Goal: Information Seeking & Learning: Learn about a topic

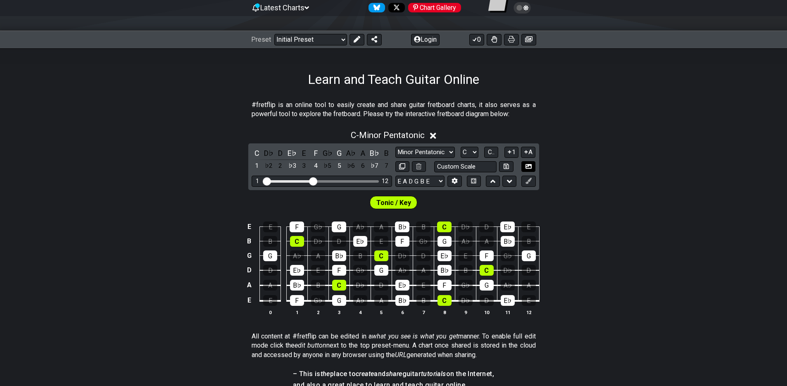
scroll to position [86, 0]
click at [425, 42] on button "Login" at bounding box center [425, 40] width 28 height 12
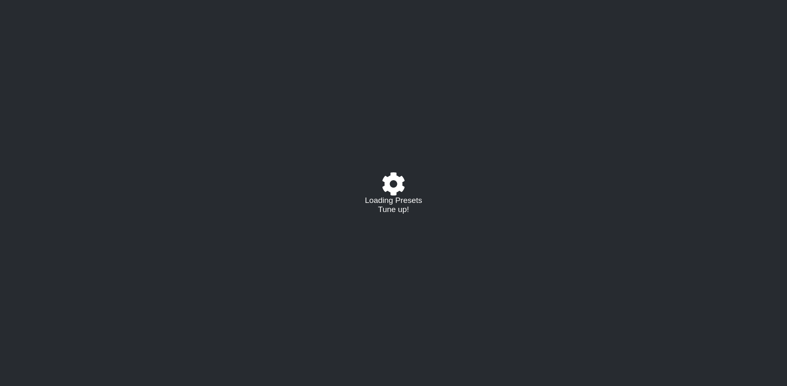
select select "C"
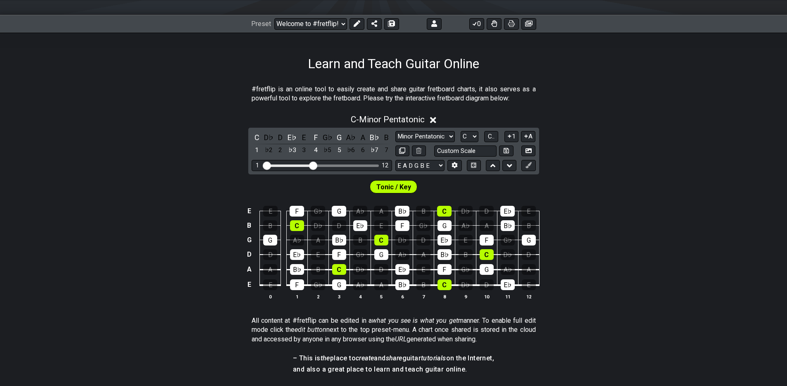
scroll to position [105, 0]
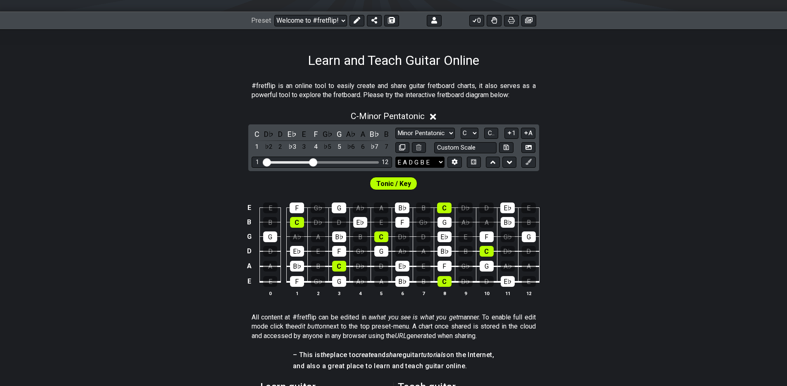
click at [436, 162] on select "E A D G B E E A D G B E E A D G B E B E A D F♯ B A D G C E A D A D G B E E♭ A♭ …" at bounding box center [419, 162] width 49 height 11
click at [395, 157] on select "E A D G B E E A D G B E E A D G B E B E A D F♯ B A D G C E A D A D G B E E♭ A♭ …" at bounding box center [419, 162] width 49 height 11
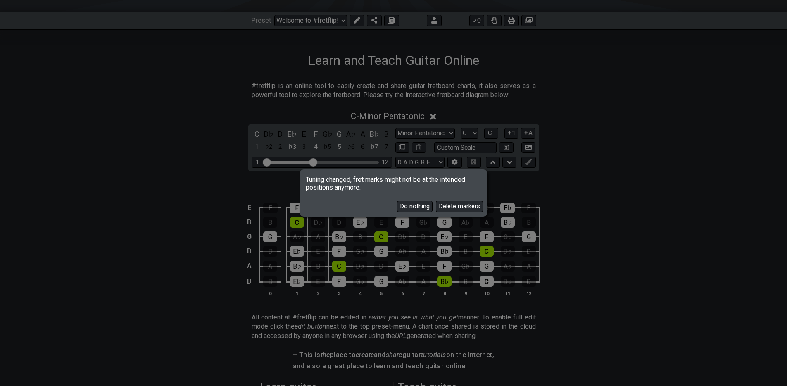
click at [523, 188] on div "Tuning changed, fret marks might not be at the intended positions anymore. Do n…" at bounding box center [393, 193] width 787 height 386
click at [456, 208] on button "Delete markers" at bounding box center [459, 206] width 47 height 11
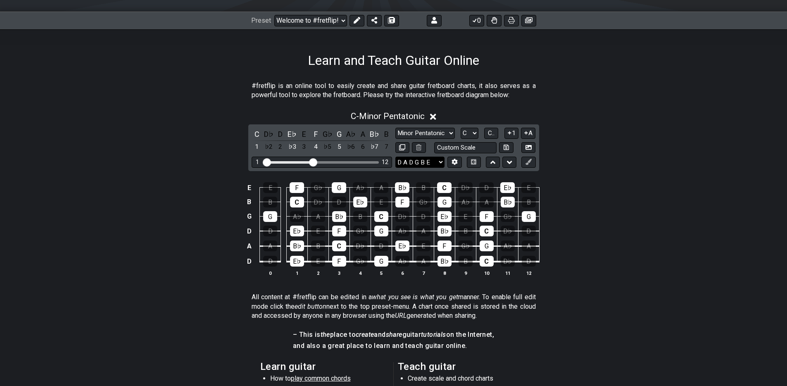
click at [433, 161] on select "E A D G B E E A D G B E E A D G B E B E A D F♯ B A D G C E A D A D G B E E♭ A♭ …" at bounding box center [419, 162] width 49 height 11
select select "E A D G B E"
click at [395, 157] on select "E A D G B E E A D G B E E A D G B E B E A D F♯ B A D G C E A D A D G B E E♭ A♭ …" at bounding box center [419, 162] width 49 height 11
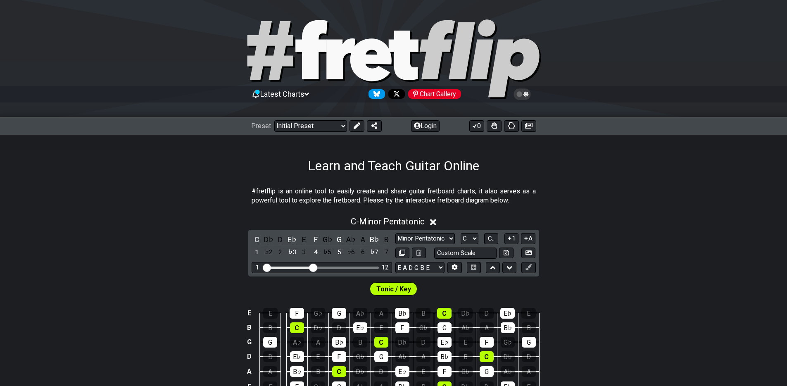
scroll to position [105, 0]
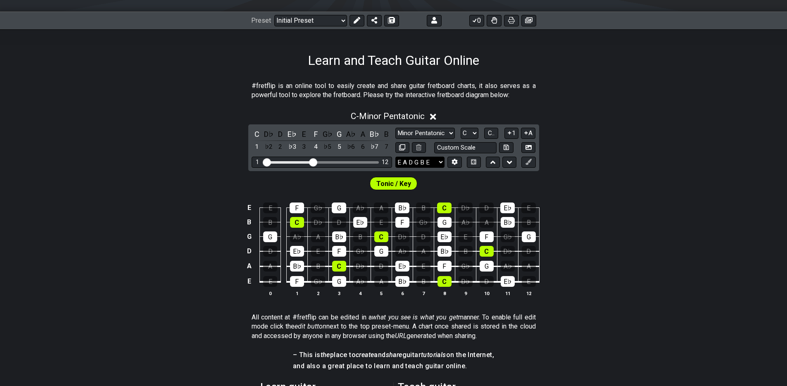
click at [431, 161] on select "E A D G B E E A D G B E E A D G B E B E A D F♯ B A D G C E A D A D G B E E♭ A♭ …" at bounding box center [419, 162] width 49 height 11
click at [399, 185] on span "Tonic / Key" at bounding box center [393, 184] width 35 height 12
click at [463, 179] on div "Tonic / Key" at bounding box center [393, 181] width 787 height 21
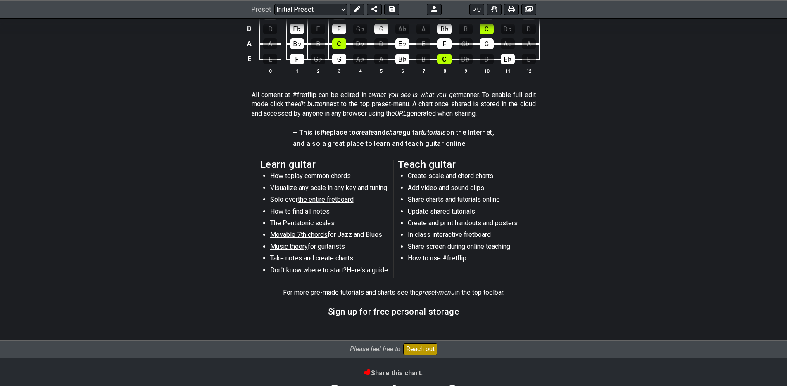
scroll to position [0, 0]
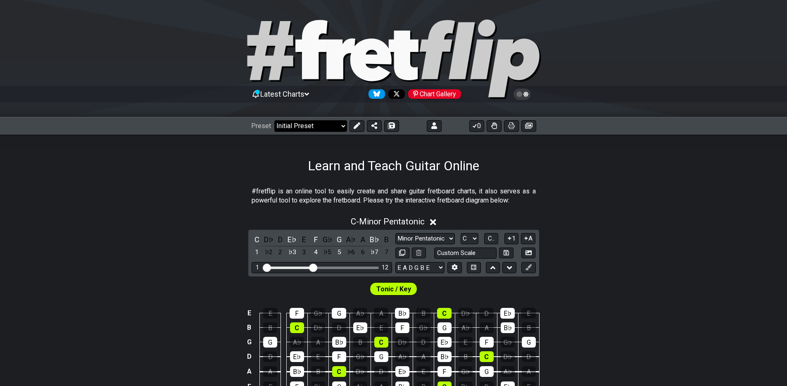
click at [342, 125] on select "Welcome to #fretflip! Initial Preset Custom Preset Minor Pentatonic Major Penta…" at bounding box center [310, 126] width 73 height 12
click at [274, 120] on select "Welcome to #fretflip! Initial Preset Custom Preset Minor Pentatonic Major Penta…" at bounding box center [310, 126] width 73 height 12
select select "/musical-notes-explained"
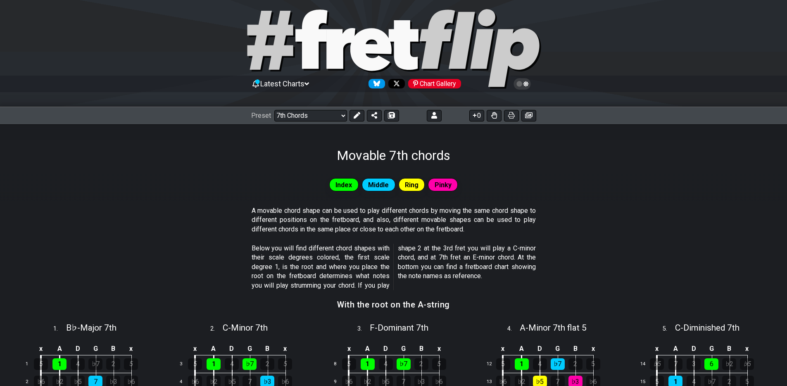
scroll to position [9, 0]
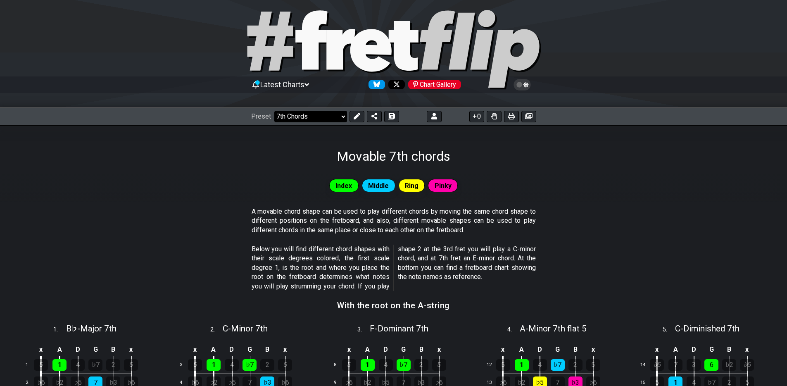
click at [339, 114] on select "Welcome to #fretflip! Initial Preset Custom Preset Minor Pentatonic Major Penta…" at bounding box center [310, 117] width 73 height 12
click at [274, 111] on select "Welcome to #fretflip! Initial Preset Custom Preset Minor Pentatonic Major Penta…" at bounding box center [310, 117] width 73 height 12
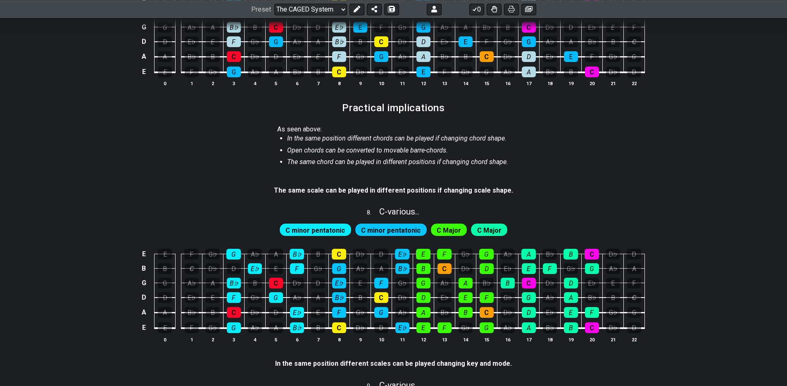
scroll to position [648, 0]
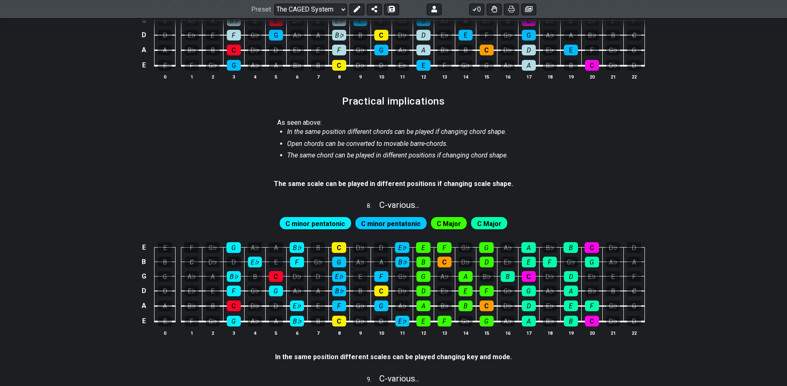
click at [477, 223] on span "C Major" at bounding box center [489, 224] width 24 height 12
click at [437, 226] on span "C Major" at bounding box center [449, 224] width 24 height 12
drag, startPoint x: 404, startPoint y: 219, endPoint x: 370, endPoint y: 216, distance: 34.9
click at [404, 219] on span "C minor pentatonic" at bounding box center [390, 224] width 59 height 12
click at [332, 219] on span "C minor pentatonic" at bounding box center [314, 224] width 59 height 12
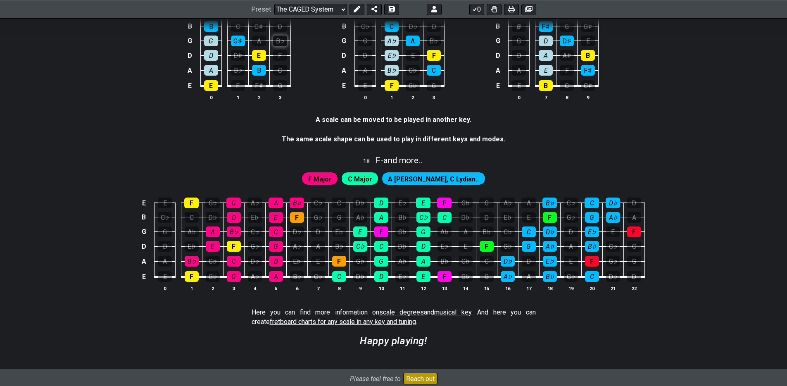
scroll to position [2105, 0]
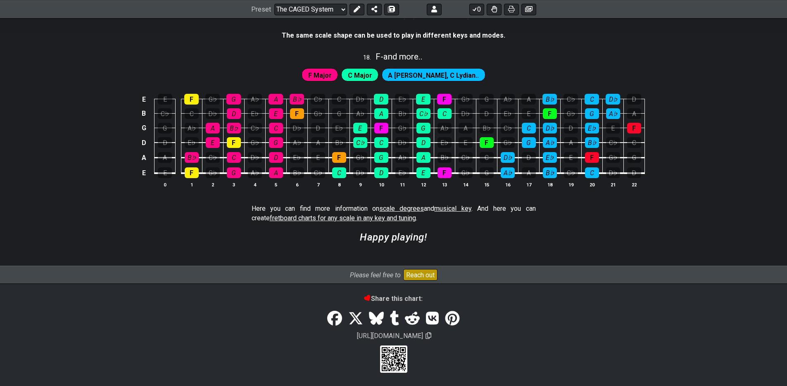
click at [396, 206] on span "scale degrees" at bounding box center [401, 208] width 45 height 8
select select "/scale-degrees-and-intervals"
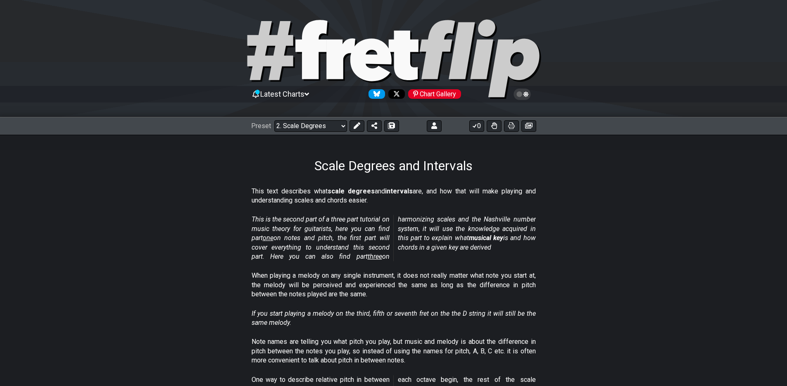
click at [587, 7] on div "Latest Charts Chart Gallery" at bounding box center [393, 58] width 787 height 117
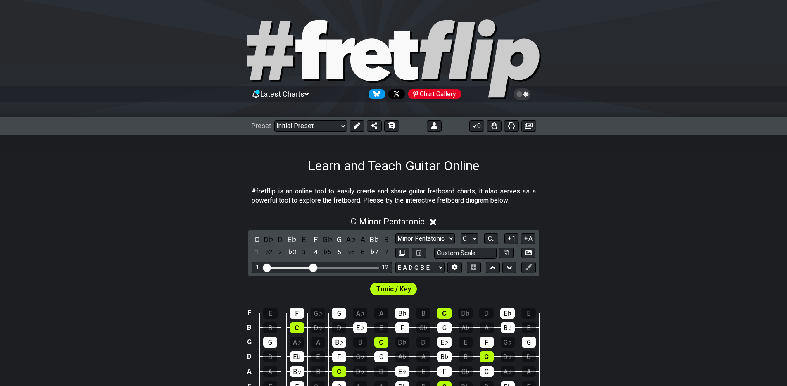
scroll to position [86, 0]
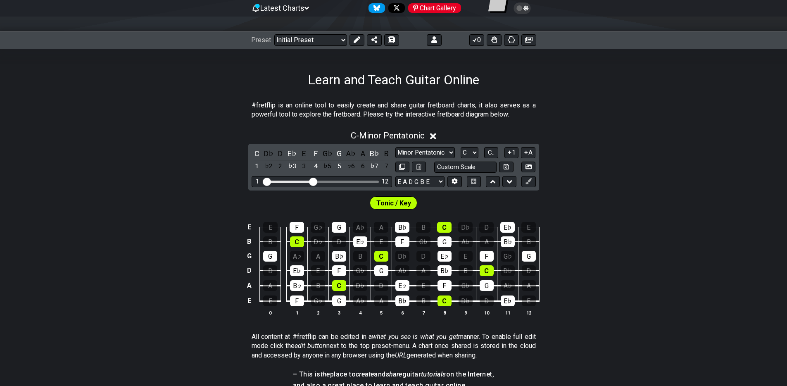
click at [686, 233] on div "E E F G♭ G A♭ A B♭ B C D♭ D E♭ E B B C D♭ D E♭ E F G♭ G A♭ A B♭ B G G A♭ A B♭ B…" at bounding box center [393, 269] width 787 height 116
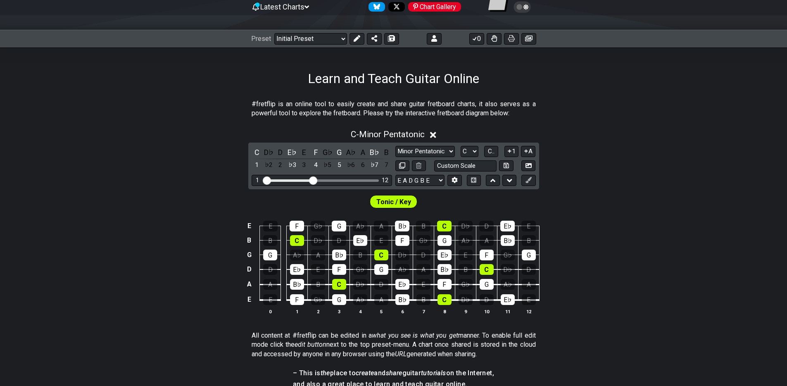
scroll to position [88, 0]
click at [476, 151] on select "A♭ A A♯ B♭ B C C♯ D♭ D D♯ E♭ E F F♯ G♭ G G♯" at bounding box center [470, 150] width 18 height 11
click at [461, 145] on select "A♭ A A♯ B♭ B C C♯ D♭ D D♯ E♭ E F F♯ G♭ G G♯" at bounding box center [470, 150] width 18 height 11
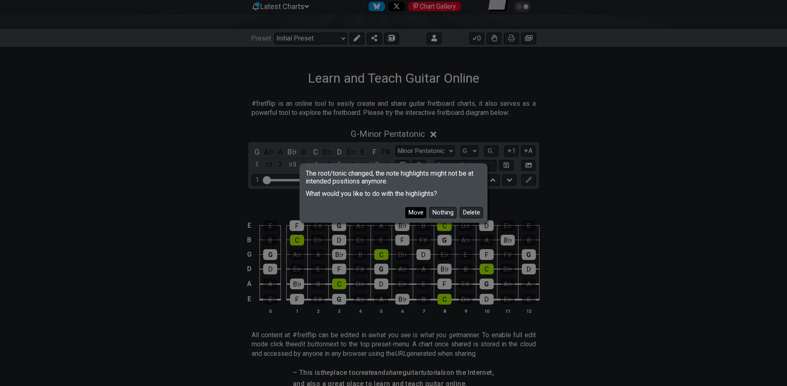
click at [416, 212] on button "Move" at bounding box center [415, 212] width 21 height 11
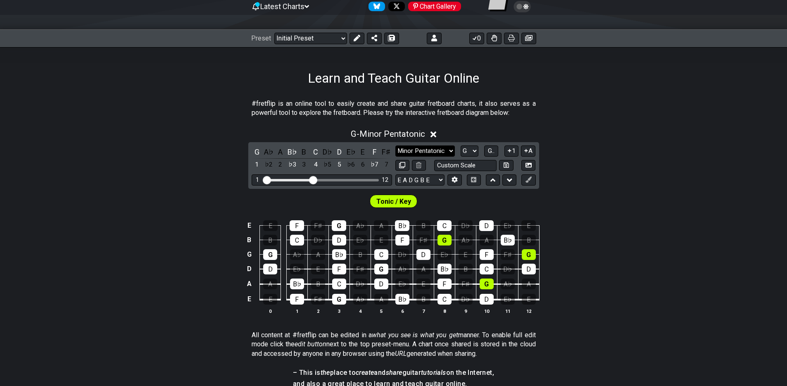
click at [451, 154] on select "Minor Pentatonic Click to edit Minor Pentatonic Major Pentatonic Minor Blues Ma…" at bounding box center [424, 150] width 59 height 11
click at [472, 153] on select "A♭ A A♯ B♭ B C C♯ D♭ D D♯ E♭ E F F♯ G♭ G G♯" at bounding box center [470, 150] width 18 height 11
select select "C"
click at [461, 145] on select "A♭ A A♯ B♭ B C C♯ D♭ D D♯ E♭ E F F♯ G♭ G G♯" at bounding box center [470, 150] width 18 height 11
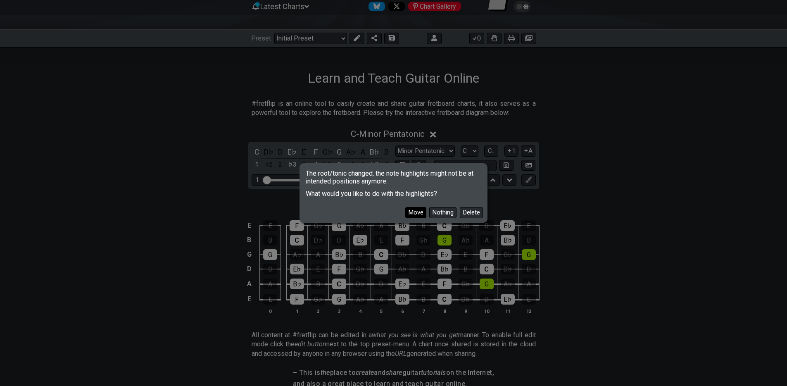
click at [418, 213] on button "Move" at bounding box center [415, 212] width 21 height 11
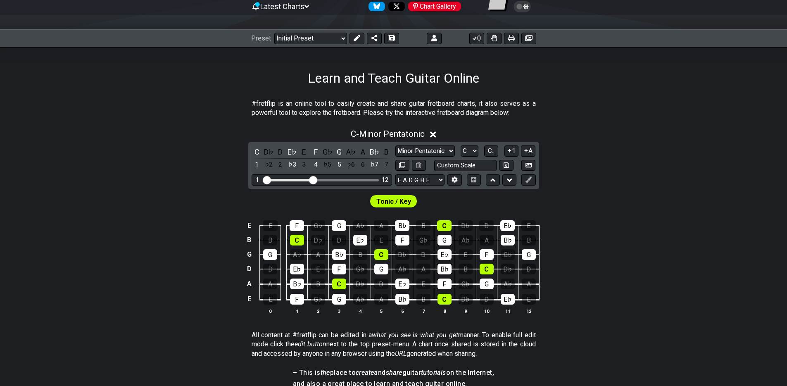
click at [444, 142] on div "C D♭ D E♭ E F G♭ G A♭ A B♭ B 1 ♭2 2 ♭3 3 4 ♭5 5 ♭6 6 ♭7 7 Minor Pentatonic Clic…" at bounding box center [393, 165] width 291 height 47
click at [446, 145] on select "Minor Pentatonic Click to edit Minor Pentatonic Major Pentatonic Minor Blues Ma…" at bounding box center [424, 150] width 59 height 11
click at [395, 145] on select "Minor Pentatonic Click to edit Minor Pentatonic Major Pentatonic Minor Blues Ma…" at bounding box center [424, 150] width 59 height 11
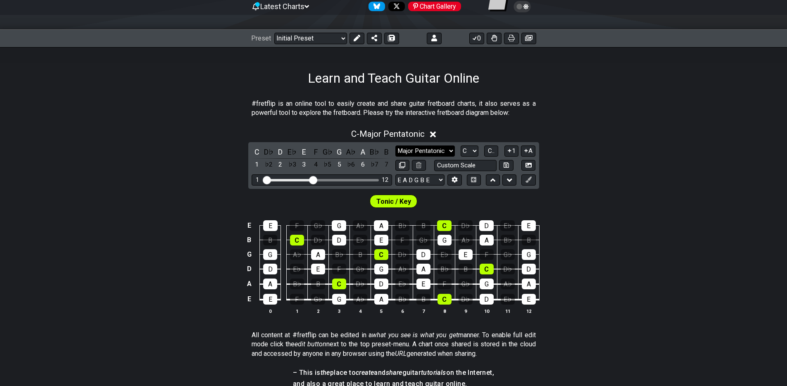
click at [432, 151] on select "Minor Pentatonic Click to edit Minor Pentatonic Major Pentatonic Minor Blues Ma…" at bounding box center [424, 150] width 59 height 11
click at [395, 145] on select "Minor Pentatonic Click to edit Minor Pentatonic Major Pentatonic Minor Blues Ma…" at bounding box center [424, 150] width 59 height 11
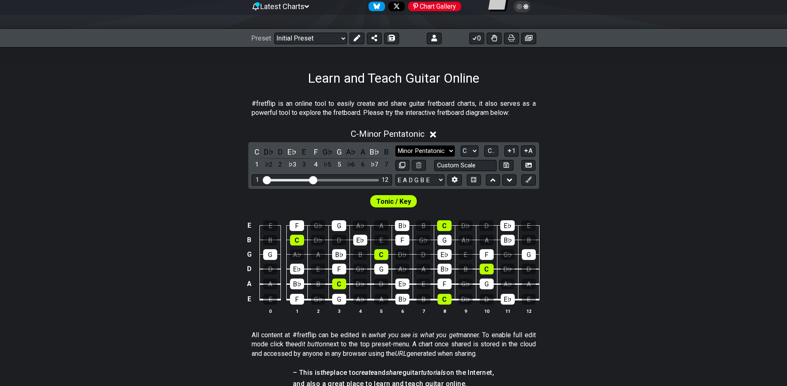
click at [440, 148] on select "Minor Pentatonic Click to edit Minor Pentatonic Major Pentatonic Minor Blues Ma…" at bounding box center [424, 150] width 59 height 11
select select "Major Pentatonic"
click at [395, 145] on select "Minor Pentatonic Click to edit Minor Pentatonic Major Pentatonic Minor Blues Ma…" at bounding box center [424, 150] width 59 height 11
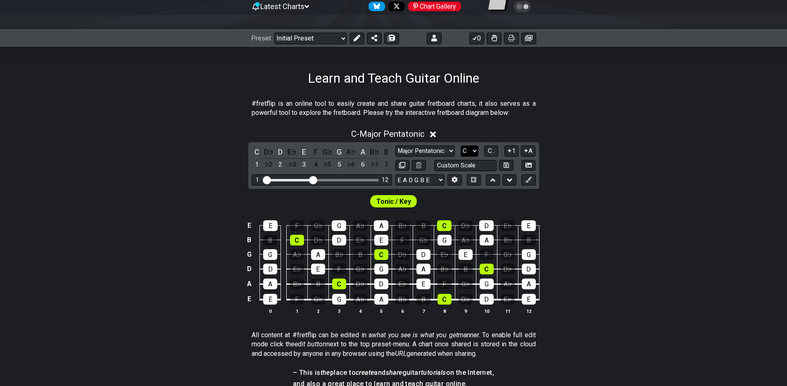
click at [468, 155] on select "A♭ A A♯ B♭ B C C♯ D♭ D D♯ E♭ E F F♯ G♭ G G♯" at bounding box center [470, 150] width 18 height 11
select select "G"
click at [461, 145] on select "A♭ A A♯ B♭ B C C♯ D♭ D D♯ E♭ E F F♯ G♭ G G♯" at bounding box center [470, 150] width 18 height 11
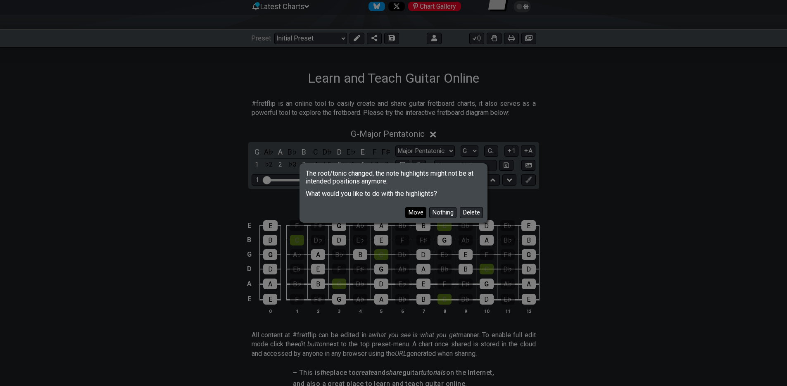
click at [418, 211] on button "Move" at bounding box center [415, 212] width 21 height 11
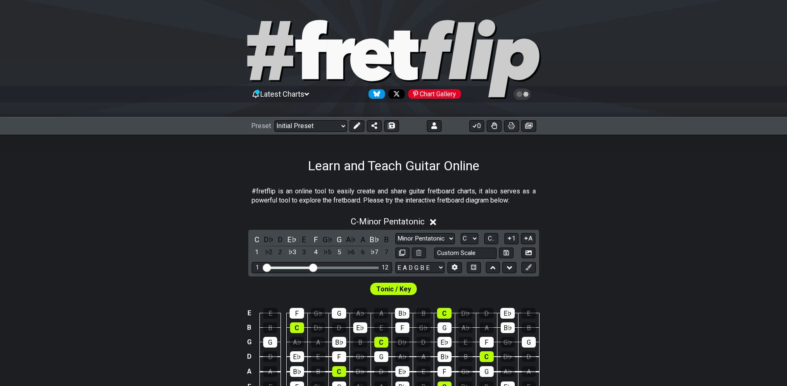
scroll to position [88, 0]
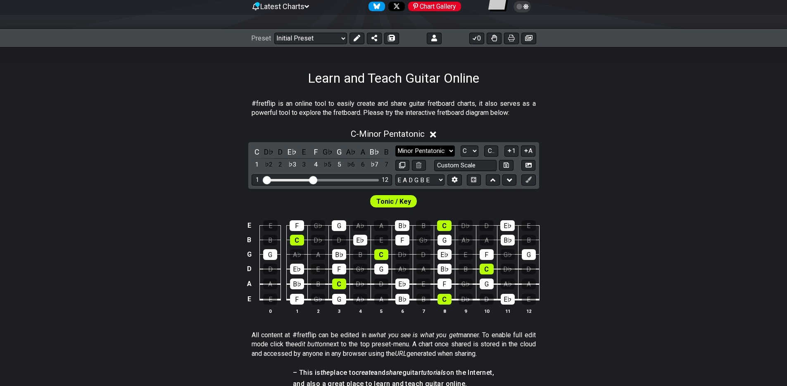
click at [444, 153] on select "Minor Pentatonic Click to edit Minor Pentatonic Major Pentatonic Minor Blues Ma…" at bounding box center [424, 150] width 59 height 11
select select "Major Pentatonic"
click at [395, 145] on select "Minor Pentatonic Click to edit Minor Pentatonic Major Pentatonic Minor Blues Ma…" at bounding box center [424, 150] width 59 height 11
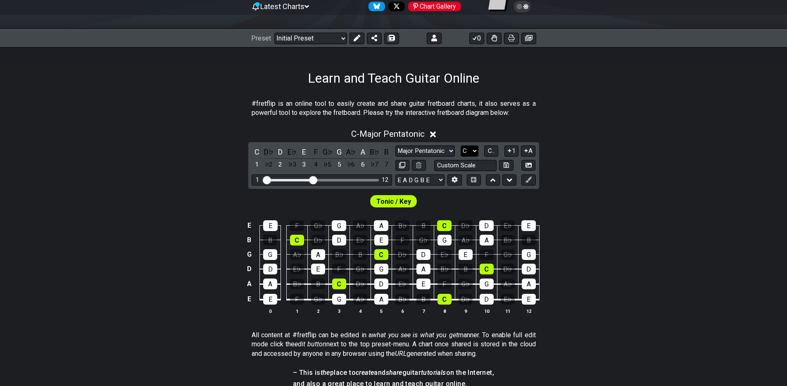
click at [473, 152] on select "A♭ A A♯ B♭ B C C♯ D♭ D D♯ E♭ E F F♯ G♭ G G♯" at bounding box center [470, 150] width 18 height 11
click at [461, 145] on select "A♭ A A♯ B♭ B C C♯ D♭ D D♯ E♭ E F F♯ G♭ G G♯" at bounding box center [470, 150] width 18 height 11
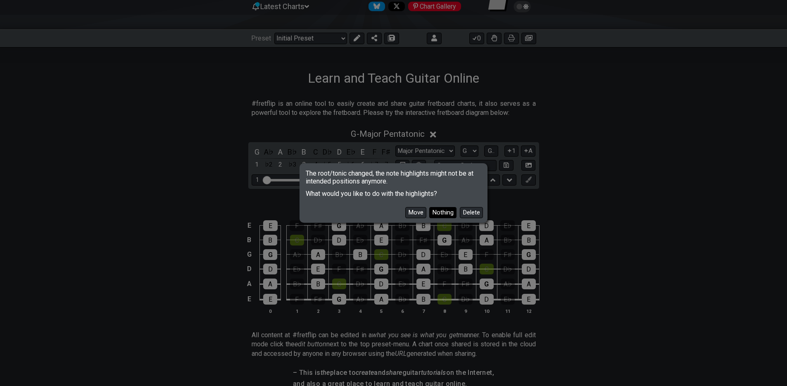
click at [441, 213] on button "Nothing" at bounding box center [442, 212] width 27 height 11
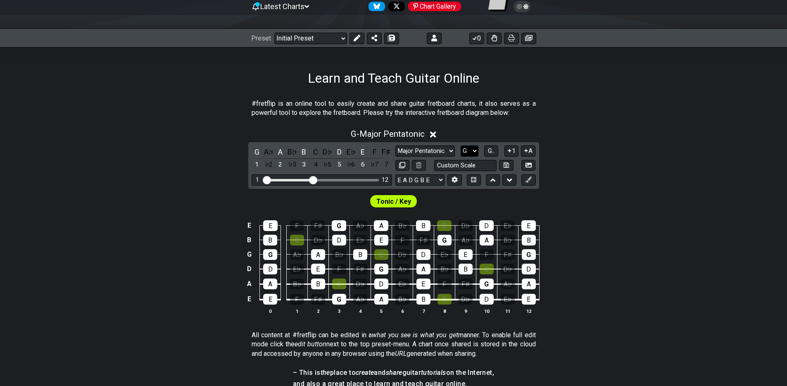
click at [474, 149] on select "A♭ A A♯ B♭ B C C♯ D♭ D D♯ E♭ E F F♯ G♭ G G♯" at bounding box center [470, 150] width 18 height 11
click at [461, 145] on select "A♭ A A♯ B♭ B C C♯ D♭ D D♯ E♭ E F F♯ G♭ G G♯" at bounding box center [470, 150] width 18 height 11
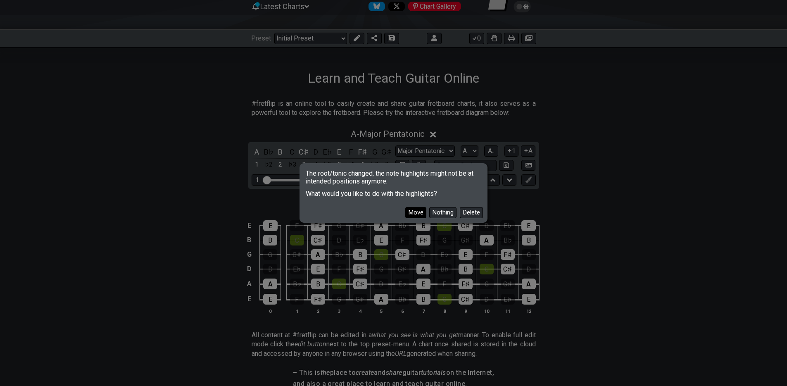
click at [419, 210] on button "Move" at bounding box center [415, 212] width 21 height 11
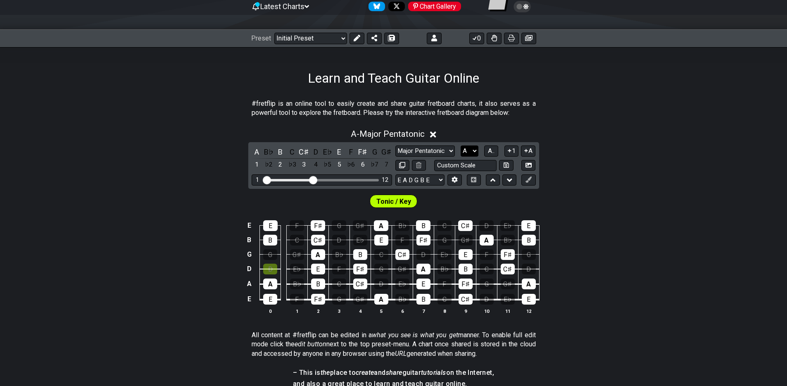
click at [474, 147] on select "A♭ A A♯ B♭ B C C♯ D♭ D D♯ E♭ E F F♯ G♭ G G♯" at bounding box center [470, 150] width 18 height 11
select select "E"
click at [461, 145] on select "A♭ A A♯ B♭ B C C♯ D♭ D D♯ E♭ E F F♯ G♭ G G♯" at bounding box center [470, 150] width 18 height 11
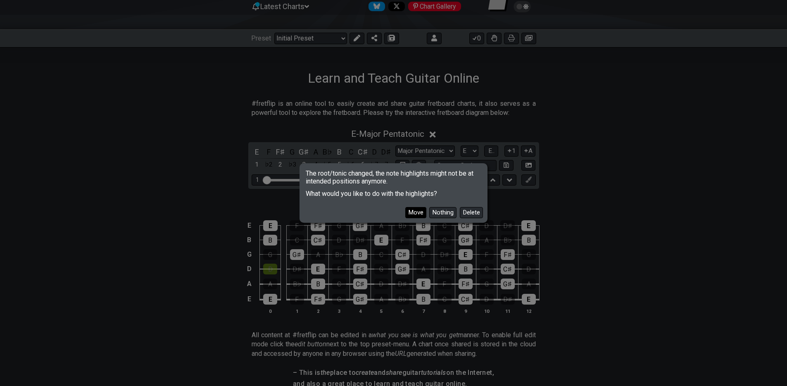
click at [419, 211] on button "Move" at bounding box center [415, 212] width 21 height 11
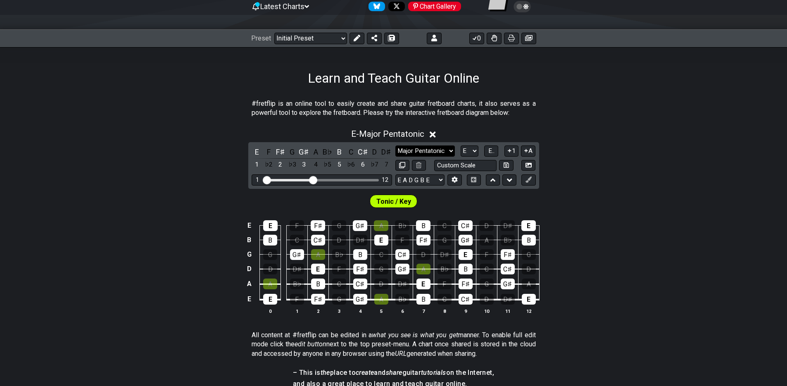
click at [434, 152] on select "Minor Pentatonic Click to edit Minor Pentatonic Major Pentatonic Minor Blues Ma…" at bounding box center [424, 150] width 59 height 11
select select "Minor Pentatonic"
click at [395, 145] on select "Minor Pentatonic Click to edit Minor Pentatonic Major Pentatonic Minor Blues Ma…" at bounding box center [424, 150] width 59 height 11
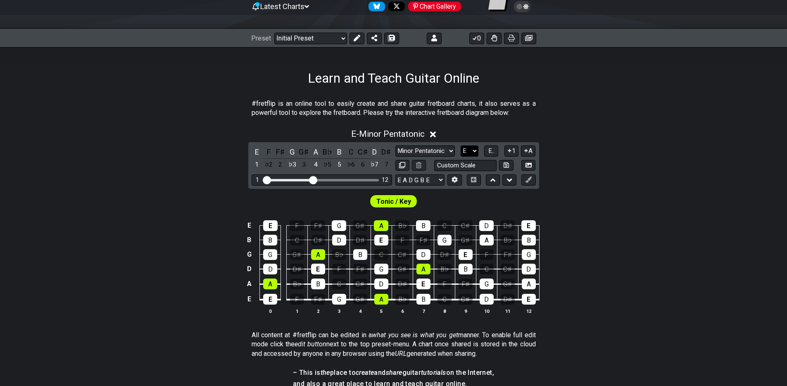
click at [472, 152] on select "A♭ A A♯ B♭ B C C♯ D♭ D D♯ E♭ E F F♯ G♭ G G♯" at bounding box center [470, 150] width 18 height 11
click at [461, 145] on select "A♭ A A♯ B♭ B C C♯ D♭ D D♯ E♭ E F F♯ G♭ G G♯" at bounding box center [470, 150] width 18 height 11
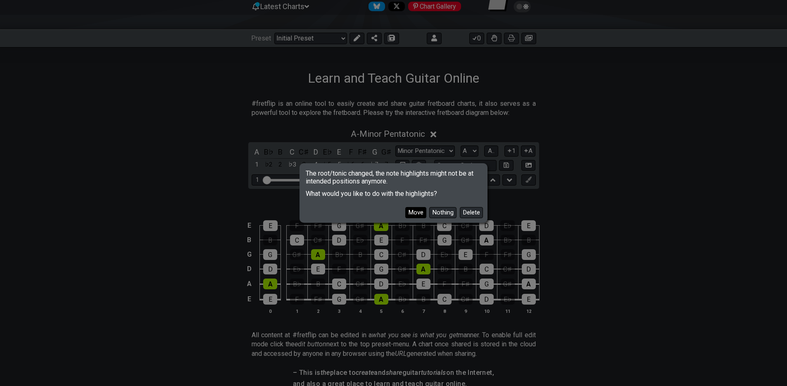
click at [419, 214] on button "Move" at bounding box center [415, 212] width 21 height 11
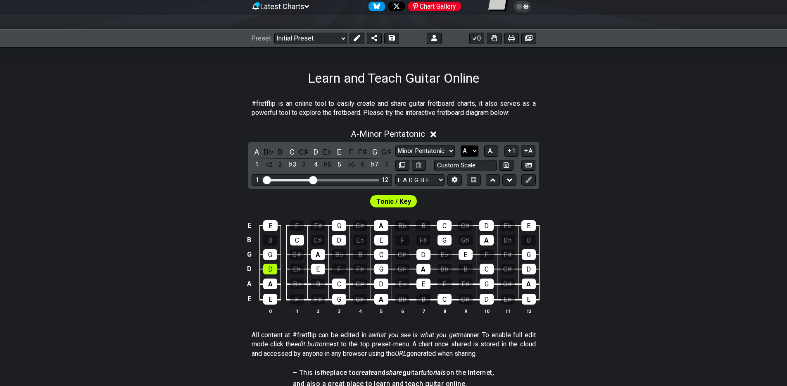
click at [469, 152] on select "A♭ A A♯ B♭ B C C♯ D♭ D D♯ E♭ E F F♯ G♭ G G♯" at bounding box center [470, 150] width 18 height 11
select select "G"
click at [461, 145] on select "A♭ A A♯ B♭ B C C♯ D♭ D D♯ E♭ E F F♯ G♭ G G♯" at bounding box center [470, 150] width 18 height 11
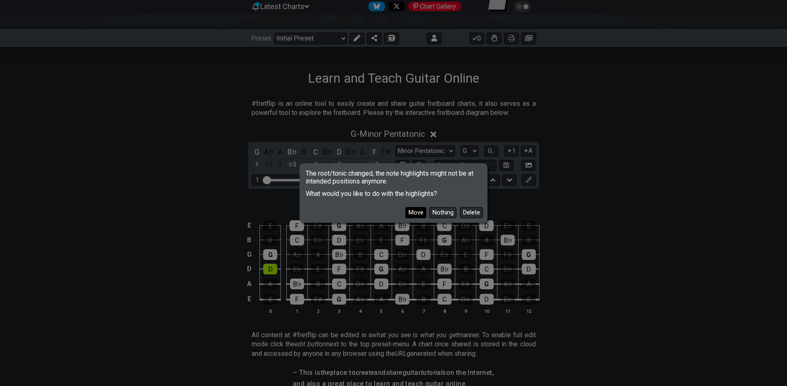
click at [418, 214] on button "Move" at bounding box center [415, 212] width 21 height 11
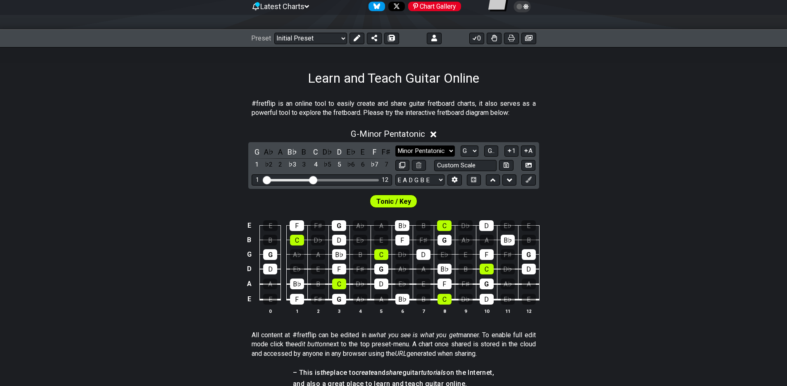
click at [420, 148] on select "Minor Pentatonic Click to edit Minor Pentatonic Major Pentatonic Minor Blues Ma…" at bounding box center [424, 150] width 59 height 11
select select "Major Pentatonic"
click at [395, 145] on select "Minor Pentatonic Click to edit Minor Pentatonic Major Pentatonic Minor Blues Ma…" at bounding box center [424, 150] width 59 height 11
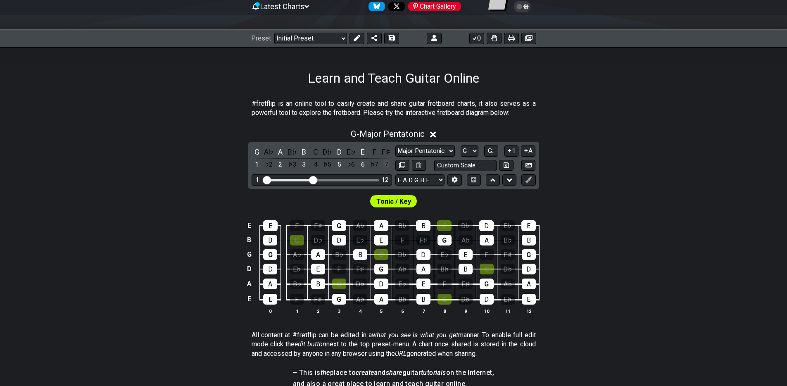
click at [386, 166] on div "7" at bounding box center [386, 164] width 11 height 11
click at [318, 165] on div "4" at bounding box center [315, 164] width 11 height 11
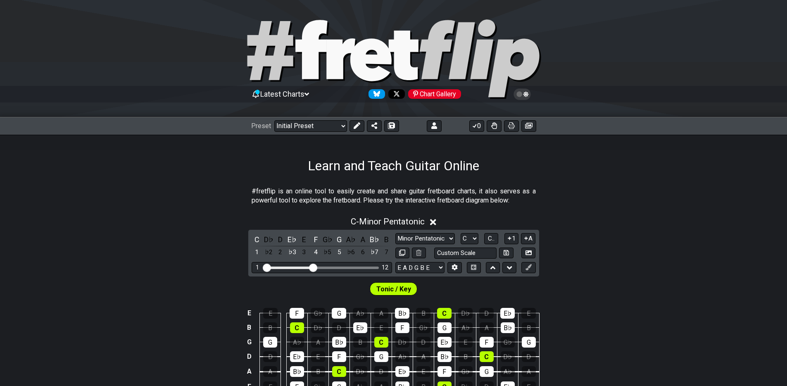
scroll to position [88, 0]
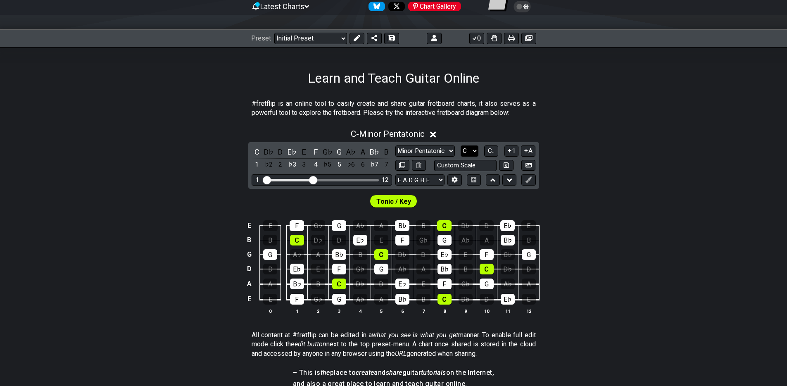
click at [476, 153] on select "A♭ A A♯ B♭ B C C♯ D♭ D D♯ E♭ E F F♯ G♭ G G♯" at bounding box center [470, 150] width 18 height 11
select select "G"
click at [461, 145] on select "A♭ A A♯ B♭ B C C♯ D♭ D D♯ E♭ E F F♯ G♭ G G♯" at bounding box center [470, 150] width 18 height 11
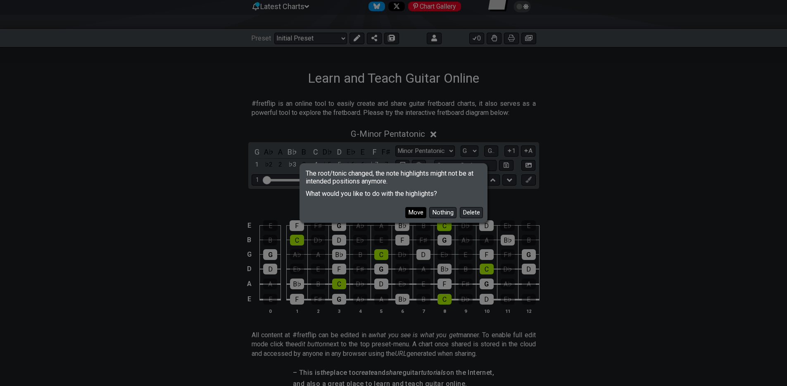
click at [412, 209] on button "Move" at bounding box center [415, 212] width 21 height 11
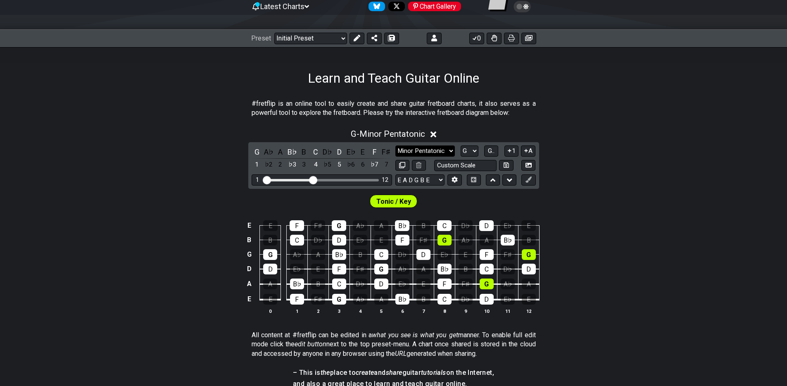
click at [430, 154] on select "Minor Pentatonic Click to edit Minor Pentatonic Major Pentatonic Minor Blues Ma…" at bounding box center [424, 150] width 59 height 11
click at [395, 145] on select "Minor Pentatonic Click to edit Minor Pentatonic Major Pentatonic Minor Blues Ma…" at bounding box center [424, 150] width 59 height 11
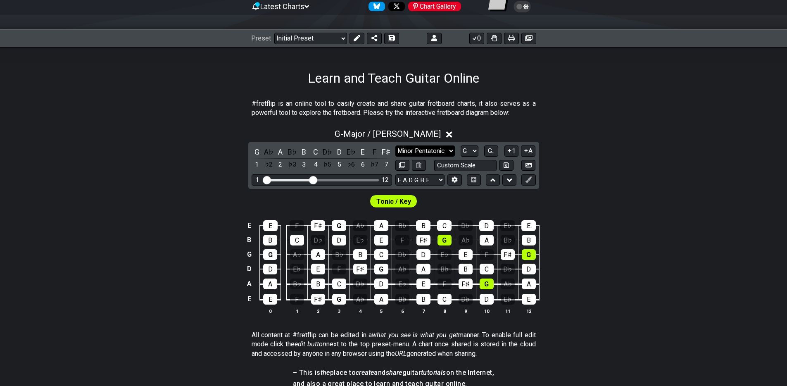
click at [421, 155] on select "Minor Pentatonic Click to edit Minor Pentatonic Major Pentatonic Minor Blues Ma…" at bounding box center [424, 150] width 59 height 11
click at [395, 145] on select "Minor Pentatonic Click to edit Minor Pentatonic Major Pentatonic Minor Blues Ma…" at bounding box center [424, 150] width 59 height 11
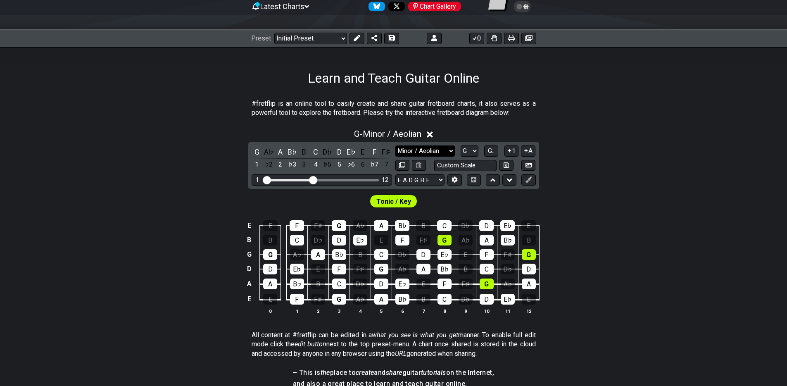
click at [447, 152] on select "Minor Pentatonic Click to edit Minor Pentatonic Major Pentatonic Minor Blues Ma…" at bounding box center [424, 150] width 59 height 11
click at [395, 145] on select "Minor Pentatonic Click to edit Minor Pentatonic Major Pentatonic Minor Blues Ma…" at bounding box center [424, 150] width 59 height 11
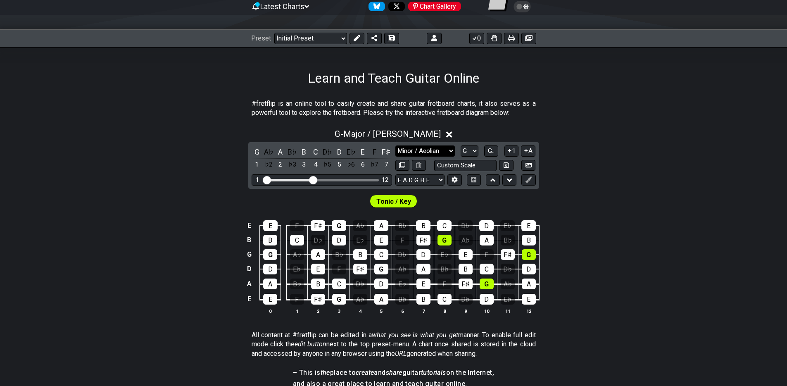
click at [444, 150] on select "Minor Pentatonic Click to edit Minor Pentatonic Major Pentatonic Minor Blues Ma…" at bounding box center [424, 150] width 59 height 11
select select "Minor / Aeolian"
click at [395, 145] on select "Minor Pentatonic Click to edit Minor Pentatonic Major Pentatonic Minor Blues Ma…" at bounding box center [424, 150] width 59 height 11
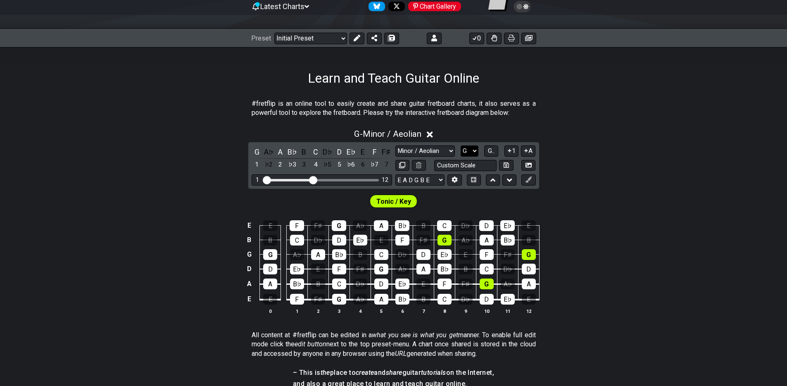
click at [475, 150] on select "A♭ A A♯ B♭ B C C♯ D♭ D D♯ E♭ E F F♯ G♭ G G♯" at bounding box center [470, 150] width 18 height 11
select select "A"
click at [461, 145] on select "A♭ A A♯ B♭ B C C♯ D♭ D D♯ E♭ E F F♯ G♭ G G♯" at bounding box center [470, 150] width 18 height 11
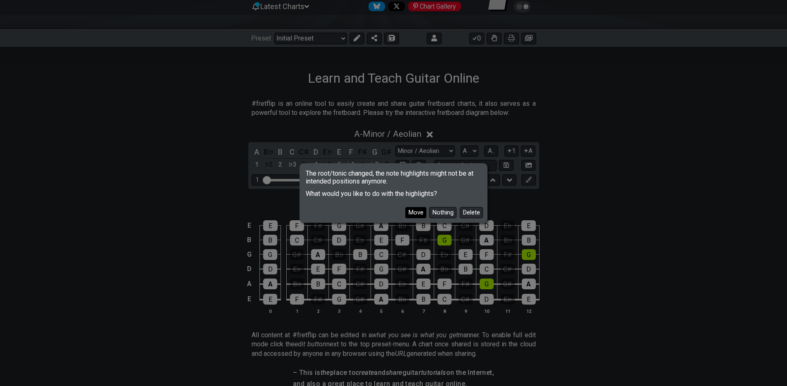
click at [414, 211] on button "Move" at bounding box center [415, 212] width 21 height 11
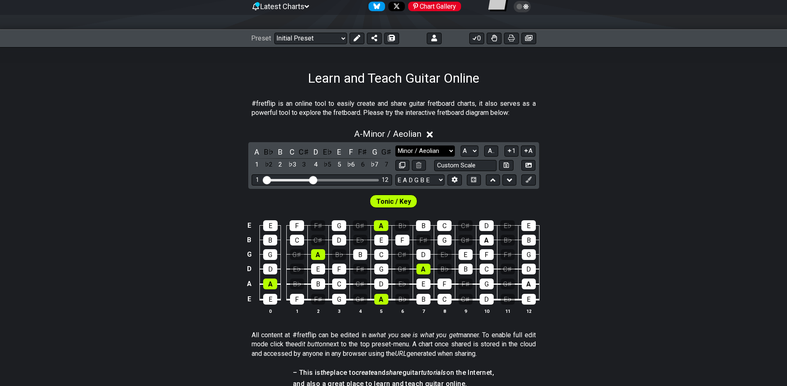
click at [432, 146] on select "Minor Pentatonic Click to edit Minor Pentatonic Major Pentatonic Minor Blues Ma…" at bounding box center [424, 150] width 59 height 11
click at [395, 145] on select "Minor Pentatonic Click to edit Minor Pentatonic Major Pentatonic Minor Blues Ma…" at bounding box center [424, 150] width 59 height 11
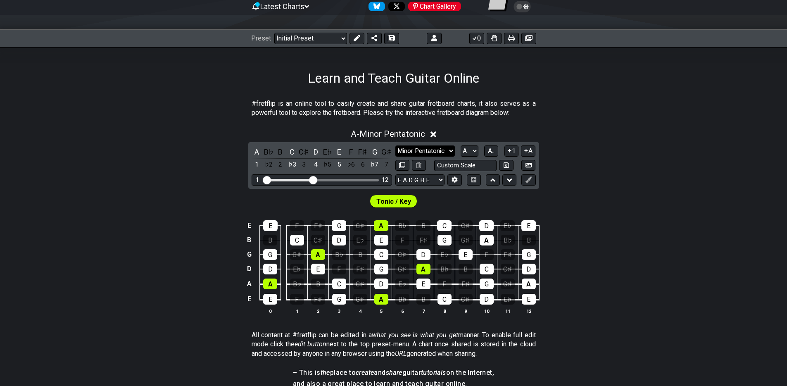
click at [416, 150] on select "Minor Pentatonic Click to edit Minor Pentatonic Major Pentatonic Minor Blues Ma…" at bounding box center [424, 150] width 59 height 11
click at [395, 145] on select "Minor Pentatonic Click to edit Minor Pentatonic Major Pentatonic Minor Blues Ma…" at bounding box center [424, 150] width 59 height 11
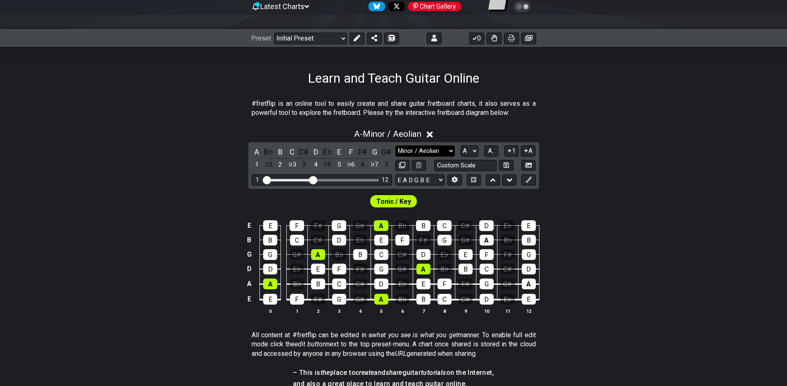
click at [415, 150] on select "Minor Pentatonic Click to edit Minor Pentatonic Major Pentatonic Minor Blues Ma…" at bounding box center [424, 150] width 59 height 11
select select "Minor Pentatonic"
click at [395, 145] on select "Minor Pentatonic Click to edit Minor Pentatonic Major Pentatonic Minor Blues Ma…" at bounding box center [424, 150] width 59 height 11
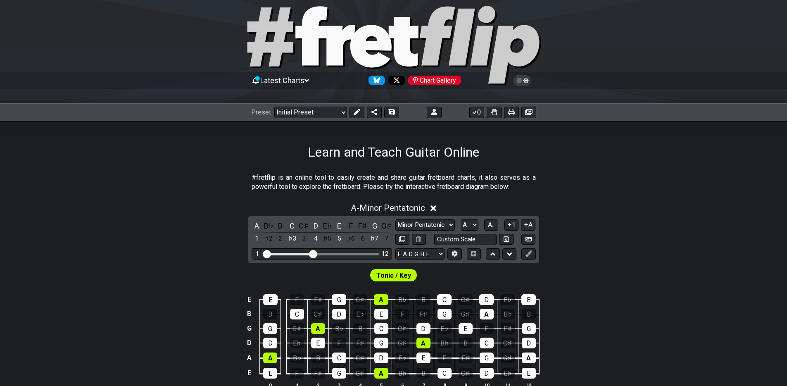
scroll to position [0, 0]
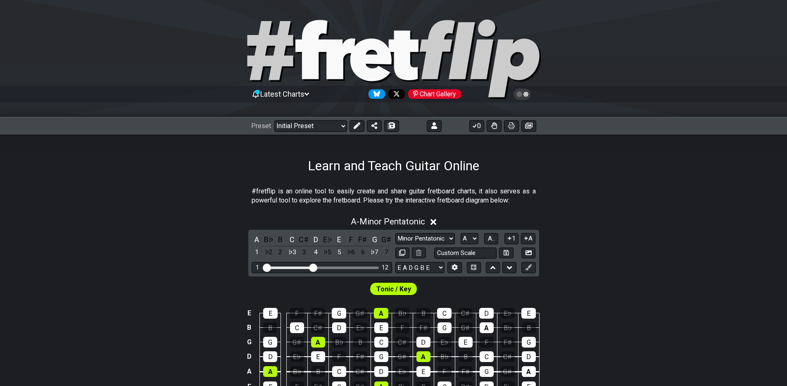
click at [309, 94] on icon at bounding box center [306, 94] width 5 height 3
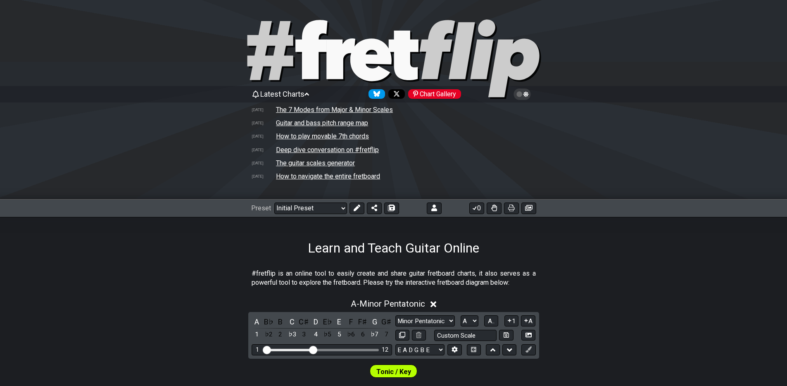
click at [185, 233] on div "Learn and Teach Guitar Online" at bounding box center [393, 236] width 787 height 39
click at [309, 93] on icon at bounding box center [306, 93] width 5 height 7
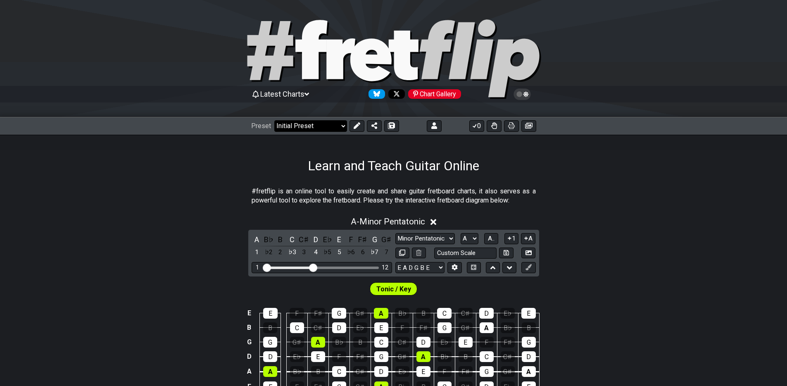
click at [342, 126] on select "Welcome to #fretflip! Initial Preset Custom Preset Minor Pentatonic Major Penta…" at bounding box center [310, 126] width 73 height 12
select select "/welcome"
click at [274, 120] on select "Welcome to #fretflip! Initial Preset Custom Preset Minor Pentatonic Major Penta…" at bounding box center [310, 126] width 73 height 12
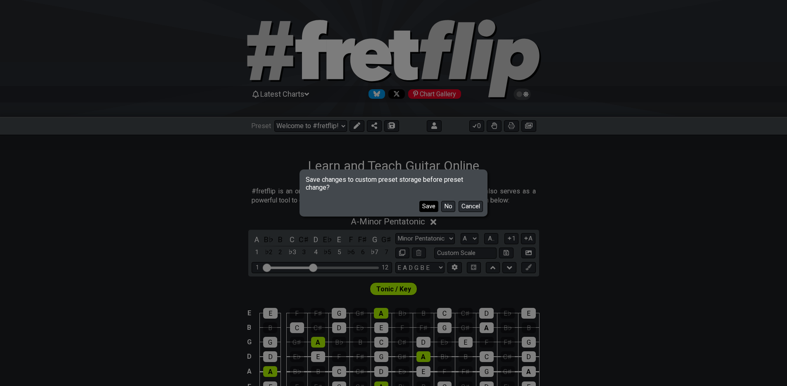
click at [427, 205] on button "Save" at bounding box center [428, 206] width 19 height 11
select select "C"
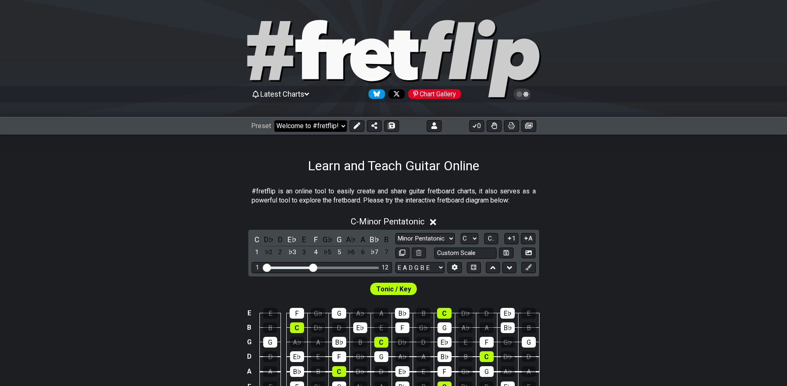
click at [330, 131] on select "Welcome to #fretflip! Initial Preset Learn and Teach Guitar Online Minor Pentat…" at bounding box center [310, 126] width 73 height 12
click at [274, 120] on select "Welcome to #fretflip! Initial Preset Learn and Teach Guitar Online Minor Pentat…" at bounding box center [310, 126] width 73 height 12
click at [296, 130] on select "Welcome to #fretflip! Initial Preset Learn and Teach Guitar Online Minor Pentat…" at bounding box center [310, 126] width 73 height 12
click at [301, 96] on span "Latest Charts" at bounding box center [282, 94] width 44 height 9
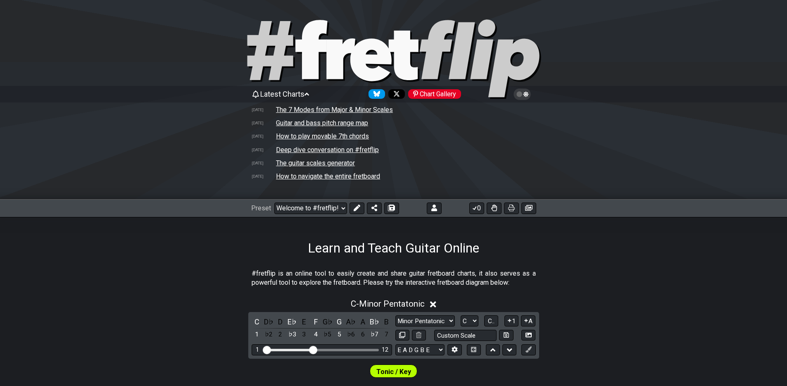
click at [301, 96] on span "Latest Charts" at bounding box center [282, 94] width 44 height 9
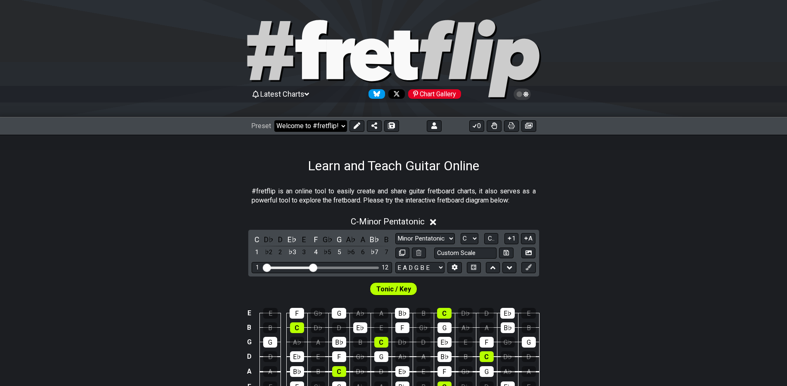
click at [339, 128] on select "Welcome to #fretflip! Initial Preset Learn and Teach Guitar Online Minor Pentat…" at bounding box center [310, 126] width 73 height 12
click at [274, 120] on select "Welcome to #fretflip! Initial Preset Learn and Teach Guitar Online Minor Pentat…" at bounding box center [310, 126] width 73 height 12
select select "/minor-pentatonic"
select select "C"
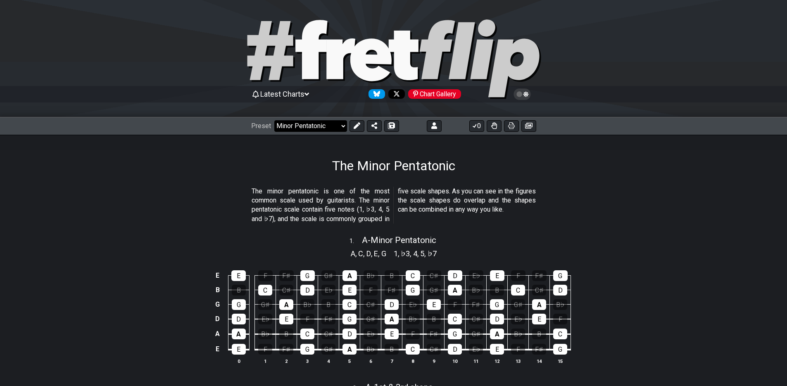
click at [342, 129] on select "Welcome to #fretflip! Initial Preset Learn and Teach Guitar Online Minor Pentat…" at bounding box center [310, 126] width 73 height 12
click at [274, 120] on select "Welcome to #fretflip! Initial Preset Learn and Teach Guitar Online Minor Pentat…" at bounding box center [310, 126] width 73 height 12
select select "/musical-notes-explained"
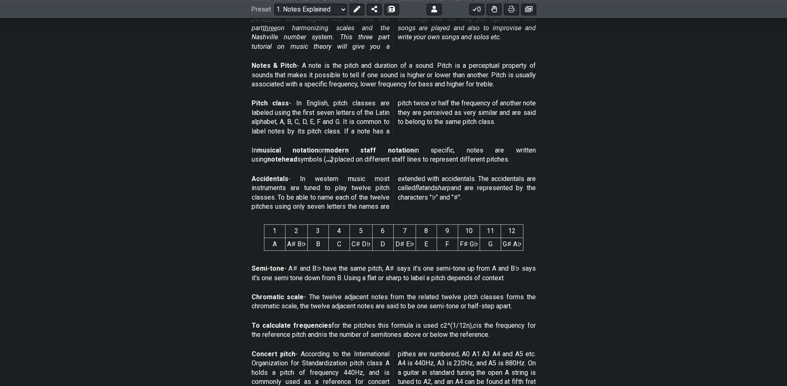
scroll to position [247, 0]
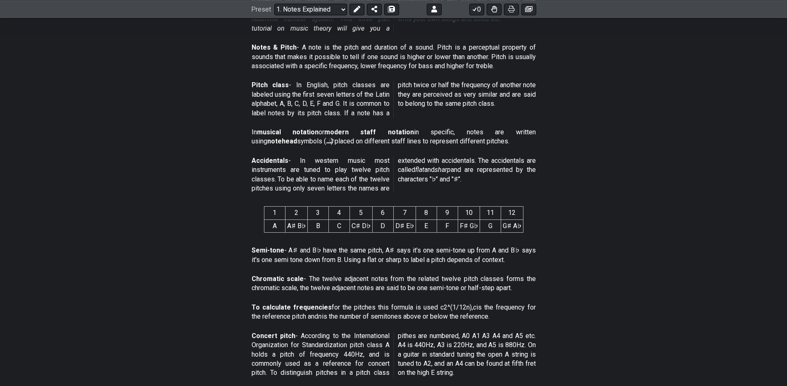
click at [461, 154] on div "Accidentals - In western music most instruments are tuned to play twelve pitch …" at bounding box center [394, 176] width 284 height 47
click at [461, 155] on div "Accidentals - In western music most instruments are tuned to play twelve pitch …" at bounding box center [394, 176] width 284 height 47
click at [461, 159] on p "Accidentals - In western music most instruments are tuned to play twelve pitch …" at bounding box center [394, 174] width 284 height 37
click at [461, 161] on p "Accidentals - In western music most instruments are tuned to play twelve pitch …" at bounding box center [394, 174] width 284 height 37
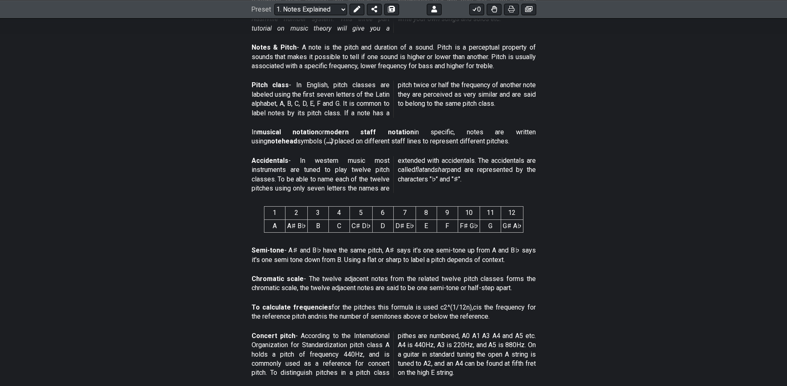
drag, startPoint x: 441, startPoint y: 161, endPoint x: 481, endPoint y: 161, distance: 40.1
click at [481, 161] on p "Accidentals - In western music most instruments are tuned to play twelve pitch …" at bounding box center [394, 174] width 284 height 37
click at [485, 176] on p "Accidentals - In western music most instruments are tuned to play twelve pitch …" at bounding box center [394, 174] width 284 height 37
click at [569, 166] on section "Accidentals - In western music most instruments are tuned to play twelve pitch …" at bounding box center [393, 176] width 787 height 47
click at [342, 6] on select "Welcome to #fretflip! Initial Preset Learn and Teach Guitar Online Minor Pentat…" at bounding box center [310, 9] width 73 height 12
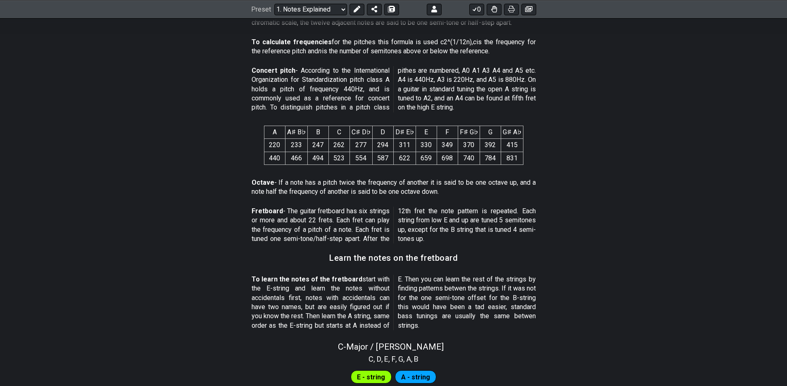
scroll to position [0, 0]
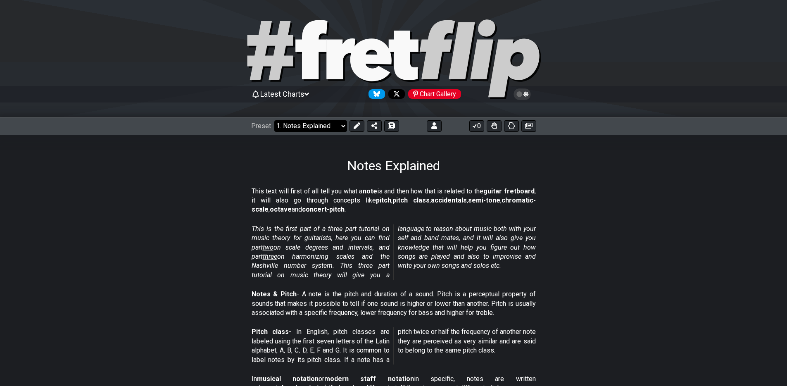
click at [339, 124] on select "Welcome to #fretflip! Initial Preset Learn and Teach Guitar Online Minor Pentat…" at bounding box center [310, 126] width 73 height 12
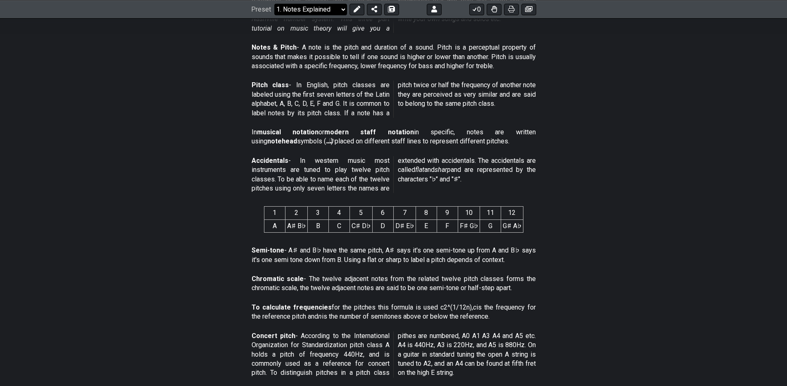
click at [329, 9] on select "Welcome to #fretflip! Initial Preset Custom Preset Minor Pentatonic Major Penta…" at bounding box center [310, 9] width 73 height 12
click at [274, 15] on select "Welcome to #fretflip! Initial Preset Custom Preset Minor Pentatonic Major Penta…" at bounding box center [310, 9] width 73 height 12
select select "/minor-pentatonic"
select select "C"
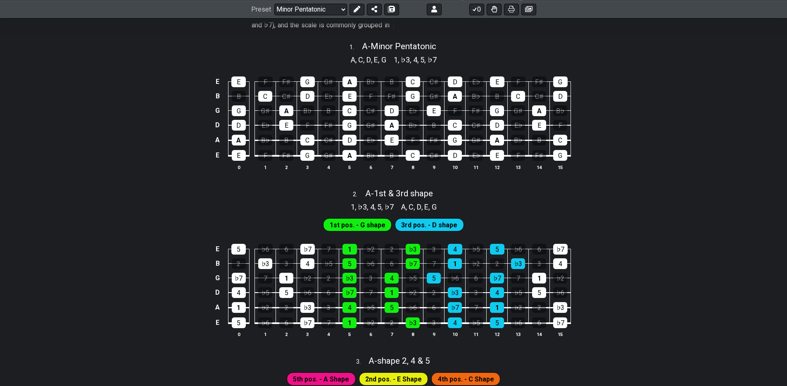
scroll to position [199, 0]
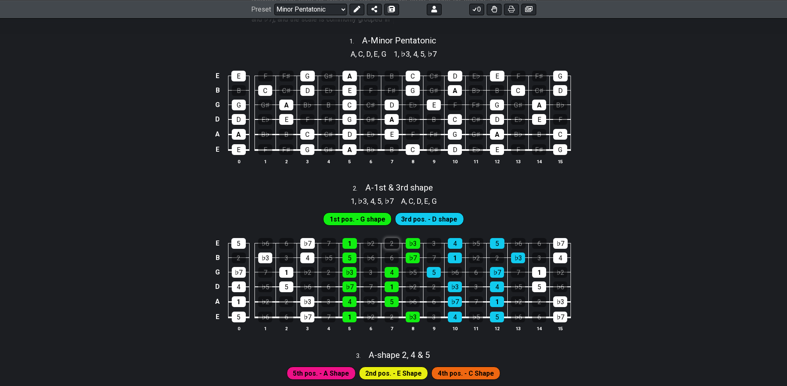
click at [391, 241] on div "2" at bounding box center [392, 243] width 14 height 11
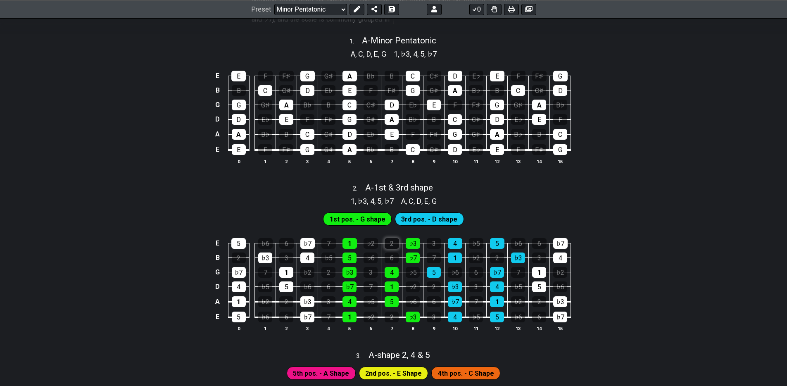
click at [391, 241] on div "2" at bounding box center [392, 243] width 14 height 11
